Goal: Information Seeking & Learning: Learn about a topic

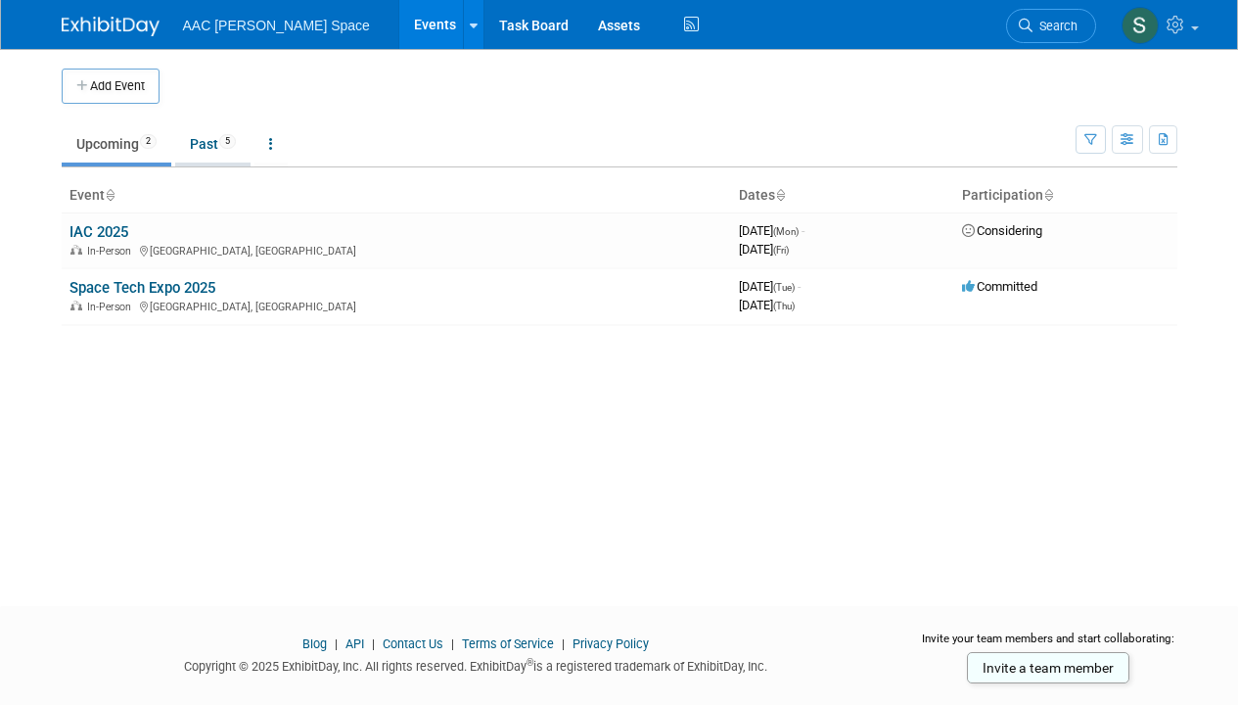
click at [209, 138] on link "Past 5" at bounding box center [212, 143] width 75 height 37
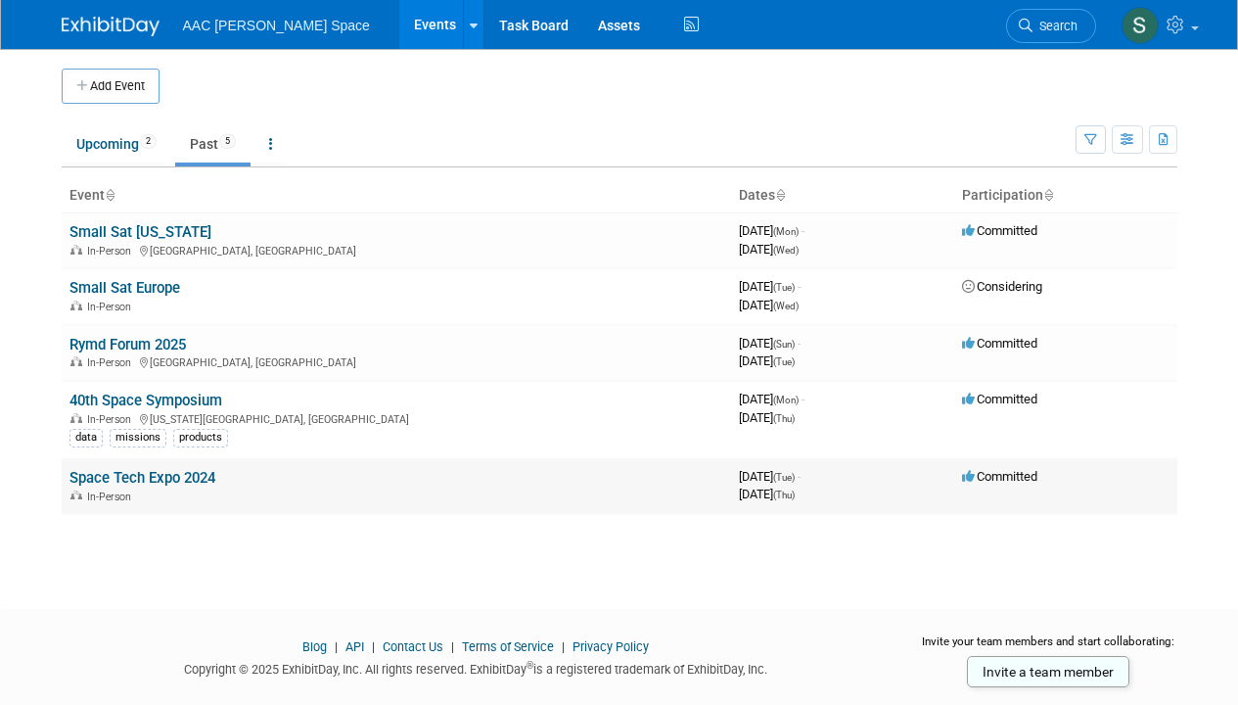
click at [116, 481] on link "Space Tech Expo 2024" at bounding box center [142, 478] width 146 height 18
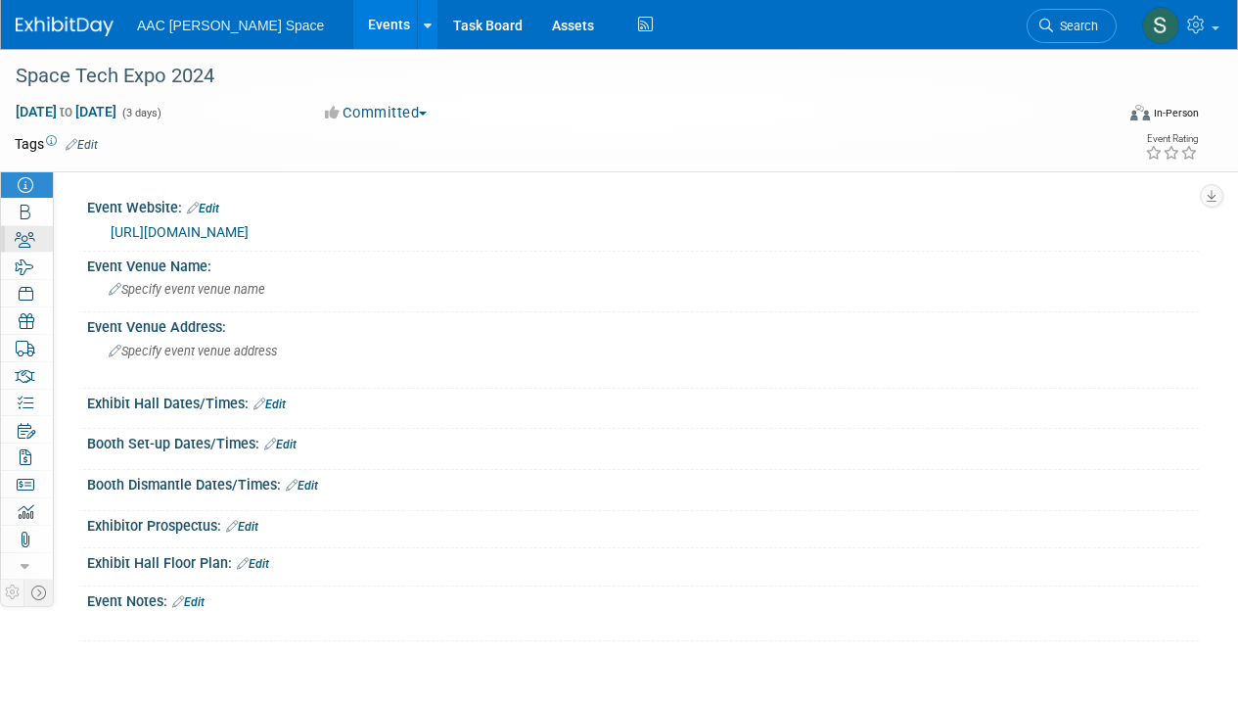
click at [46, 232] on link "1 Staff 1" at bounding box center [27, 239] width 52 height 26
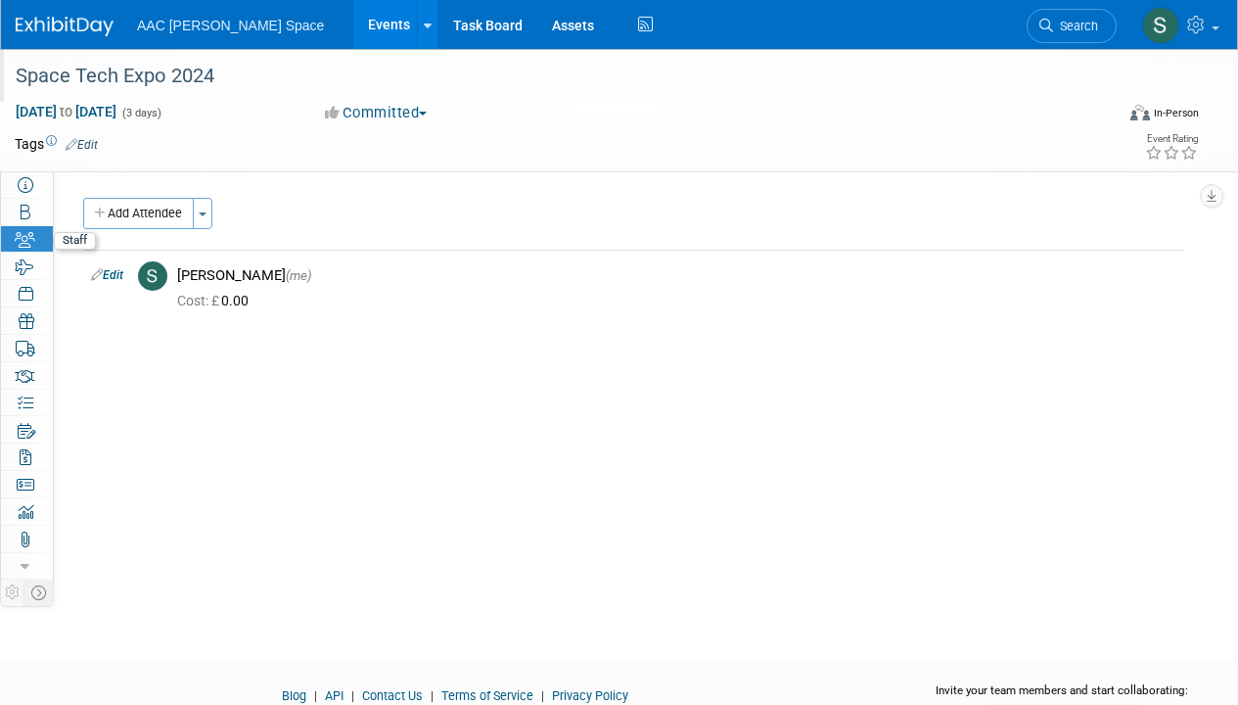
click at [175, 53] on div at bounding box center [561, 57] width 1104 height 17
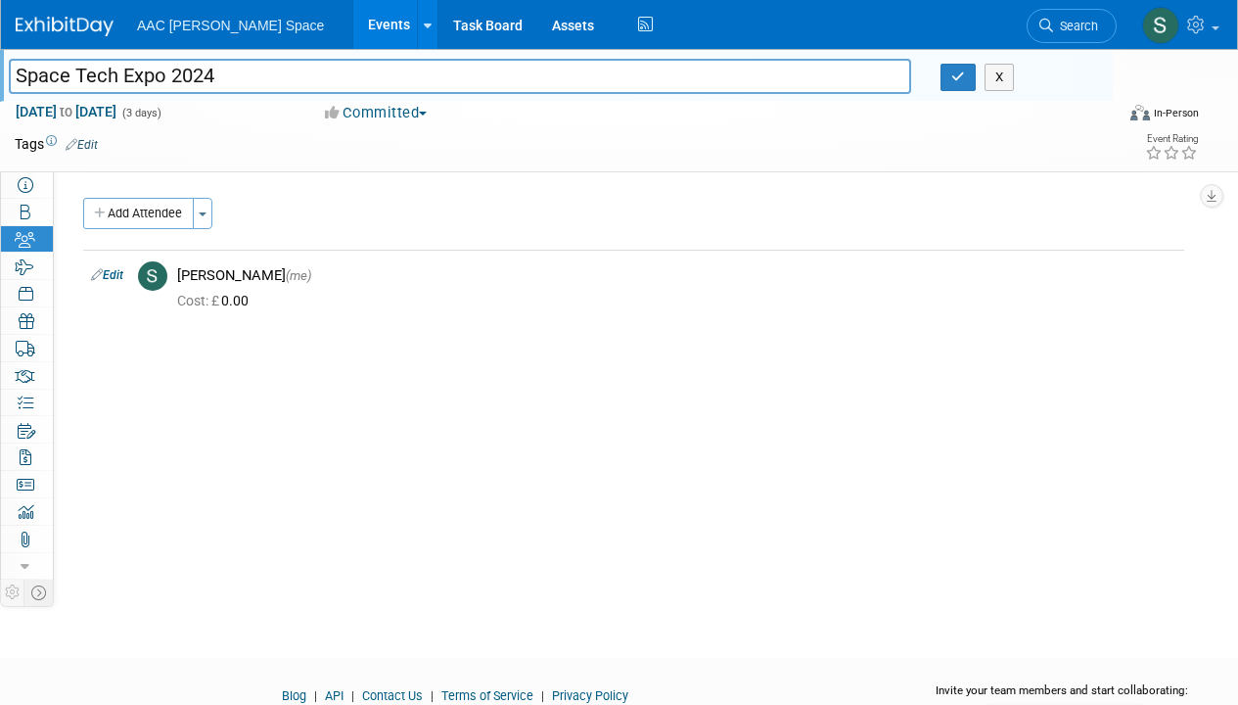
click at [32, 53] on div at bounding box center [561, 57] width 1104 height 17
click at [47, 24] on img at bounding box center [65, 27] width 98 height 20
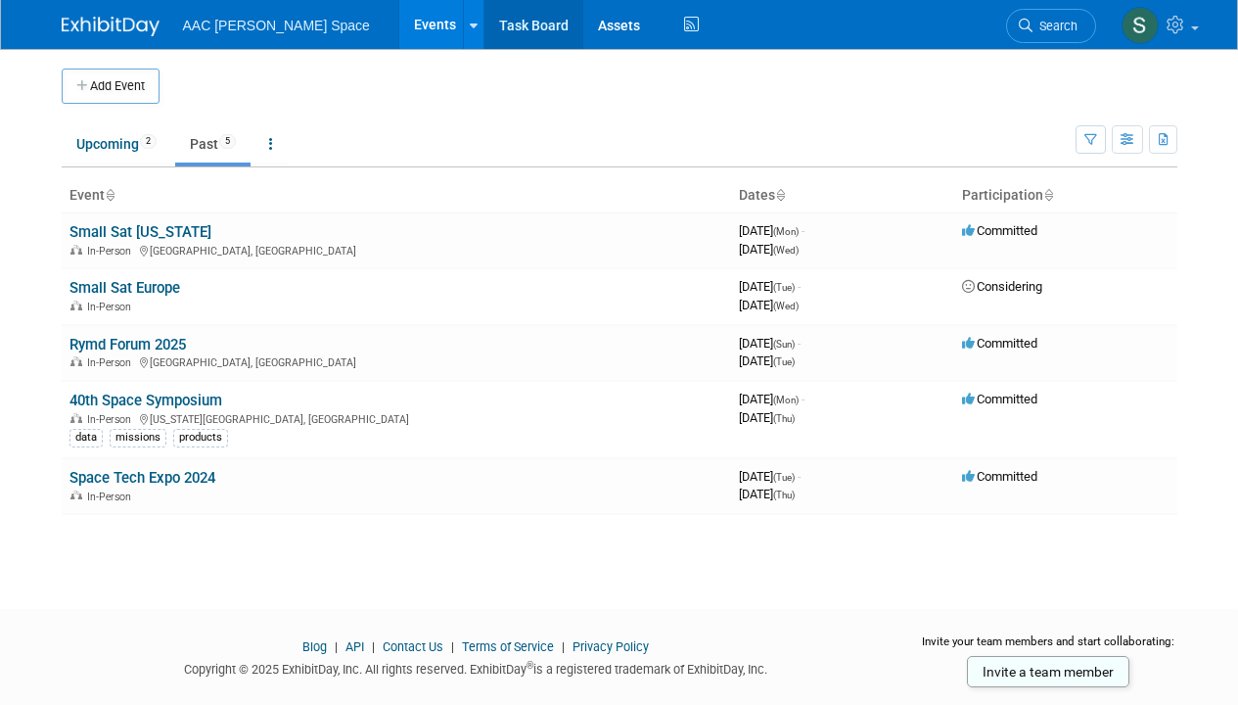
click at [485, 38] on link "Task Board" at bounding box center [534, 24] width 99 height 49
click at [463, 39] on link at bounding box center [473, 24] width 21 height 49
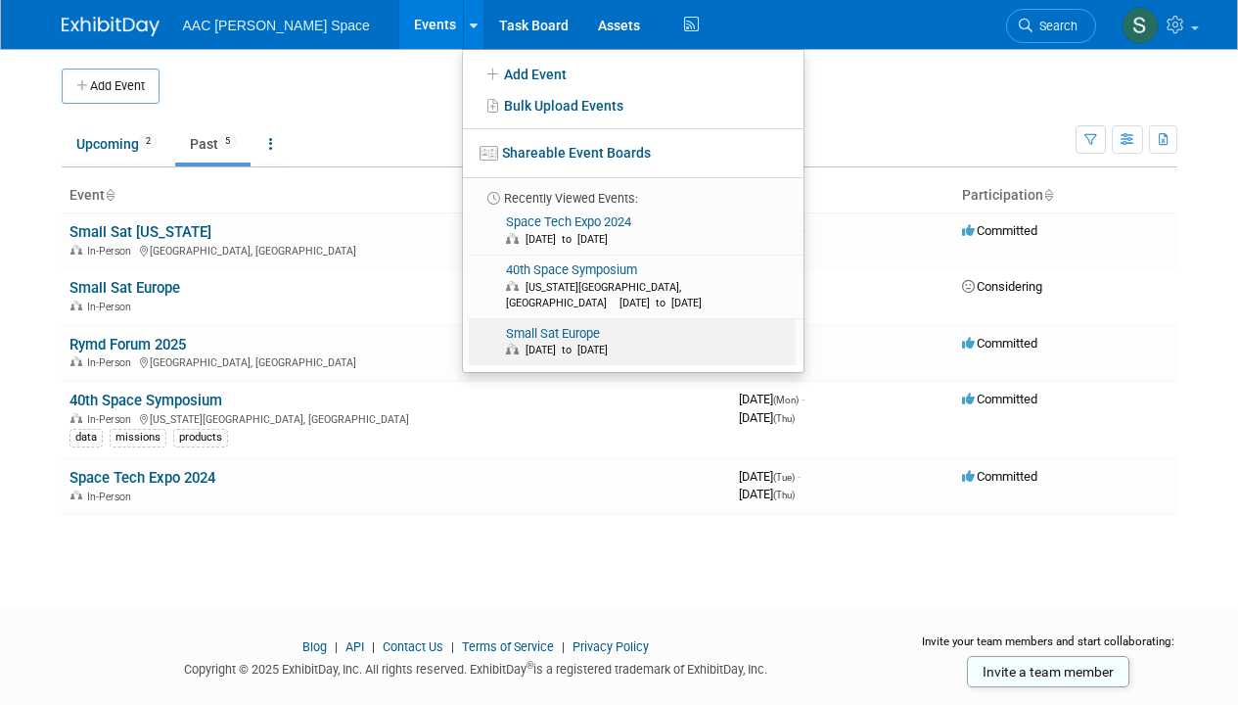
click at [469, 321] on link "Small Sat Europe May 27, 2025 to May 28, 2025" at bounding box center [632, 342] width 327 height 47
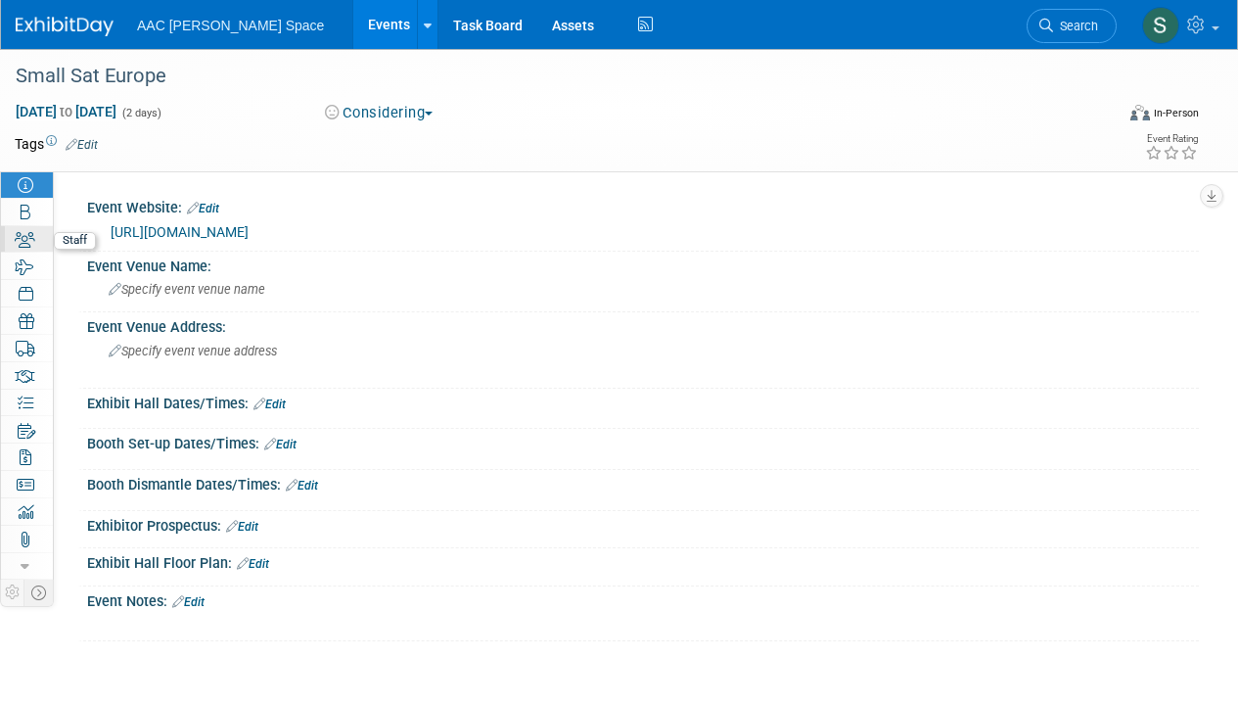
click at [28, 230] on link "0 Staff 0" at bounding box center [27, 239] width 52 height 26
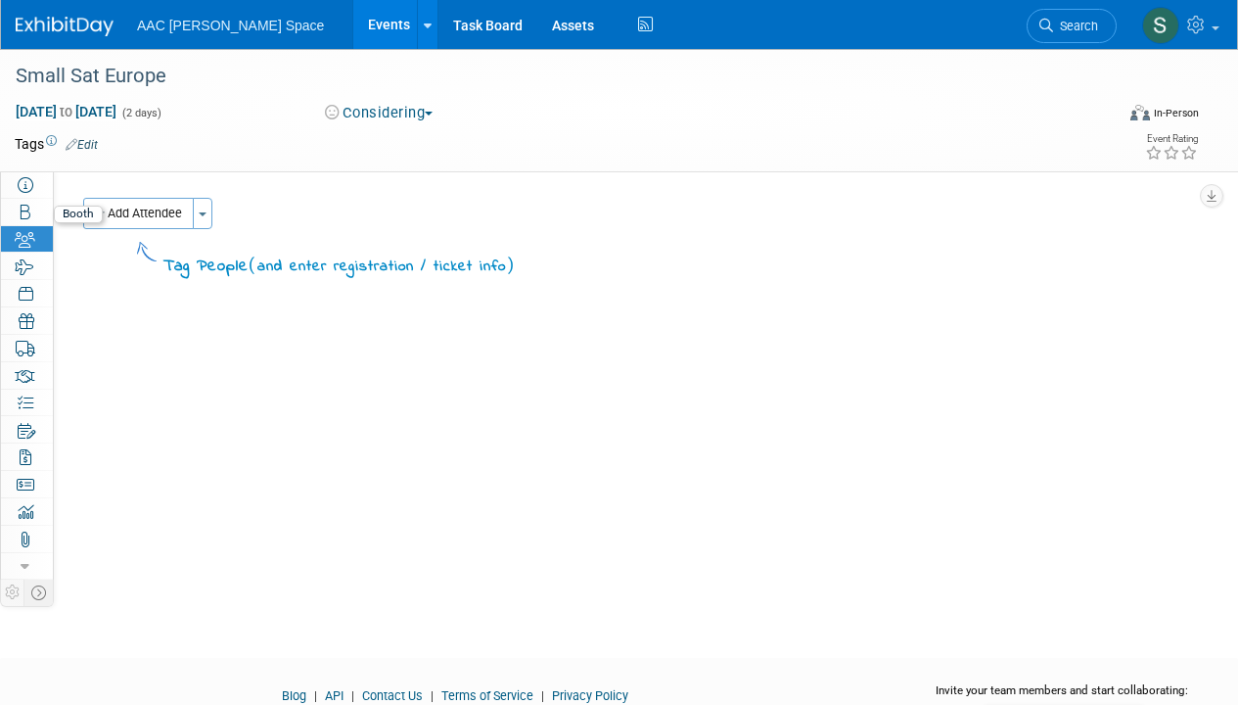
click at [29, 225] on div "Booth Booth" at bounding box center [27, 212] width 52 height 27
click at [1170, 21] on img at bounding box center [1160, 25] width 37 height 37
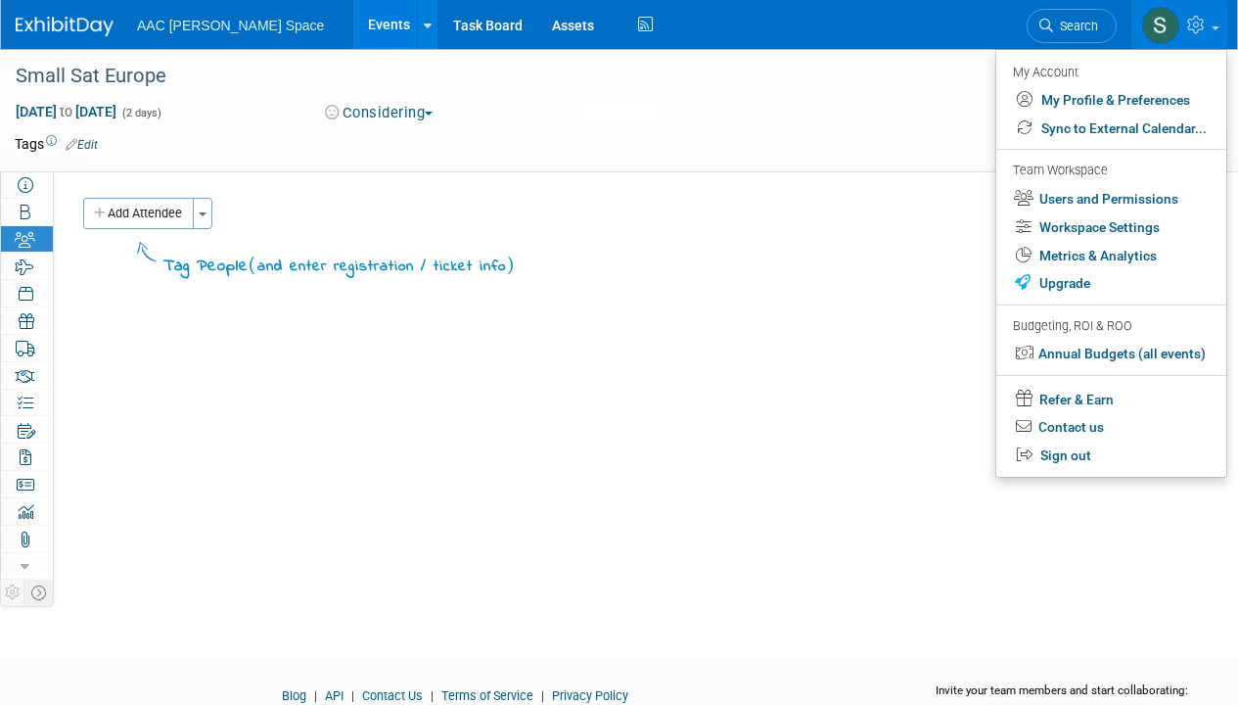
click at [928, 125] on div "May 27, 2025 to May 28, 2025 (2 days) May 27, 2025 to May 28, 2025 Considering …" at bounding box center [607, 116] width 1214 height 29
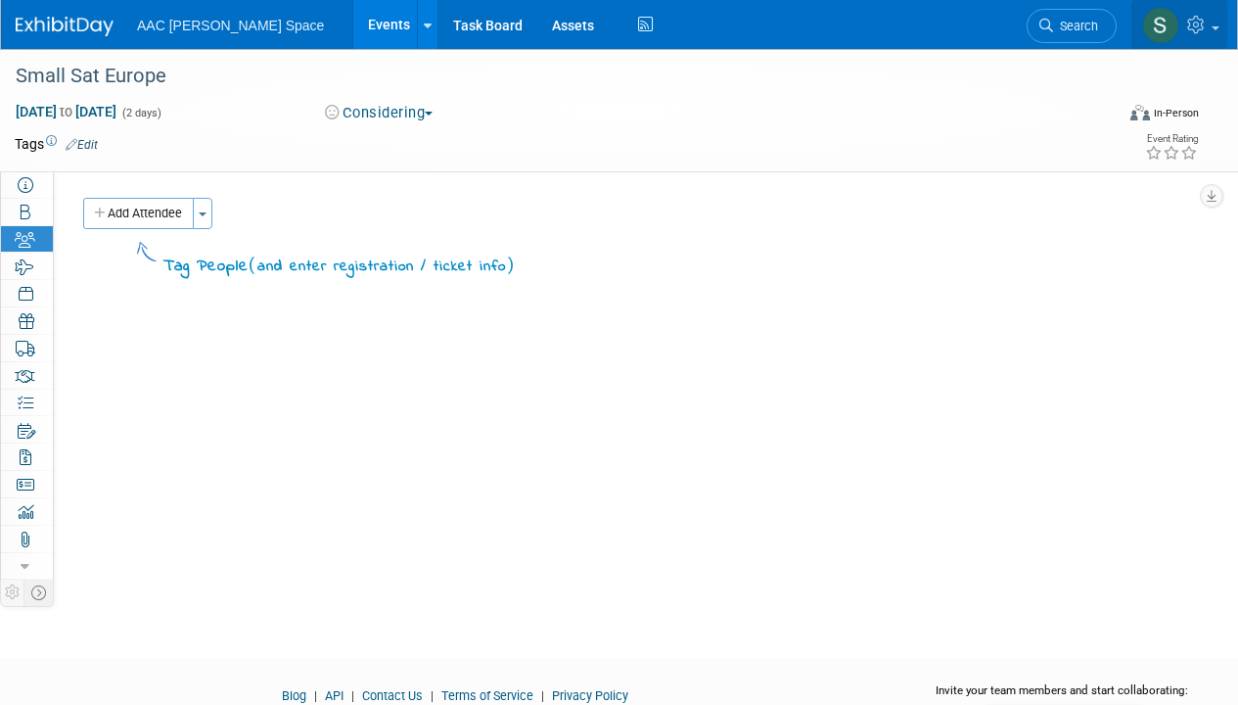
click at [1188, 29] on icon at bounding box center [1198, 25] width 23 height 18
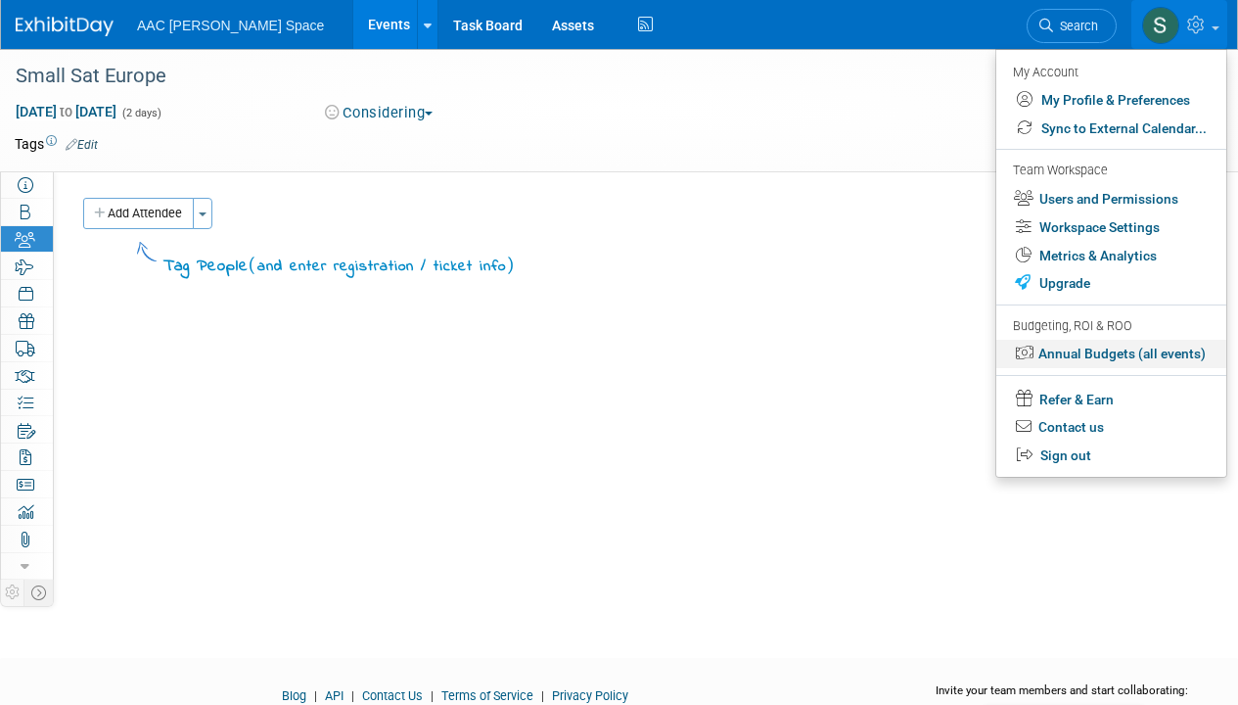
click at [1168, 349] on link "Annual Budgets (all events)" at bounding box center [1111, 354] width 230 height 28
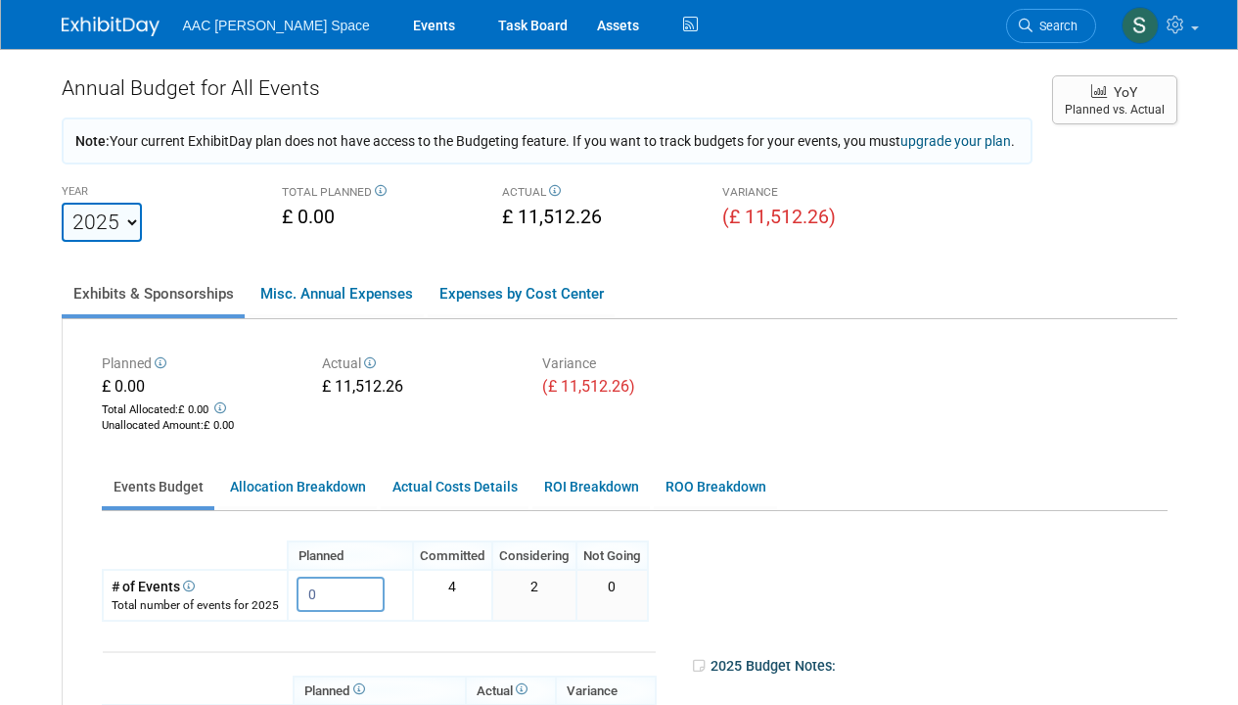
click at [116, 29] on img at bounding box center [111, 27] width 98 height 20
